Goal: Complete application form

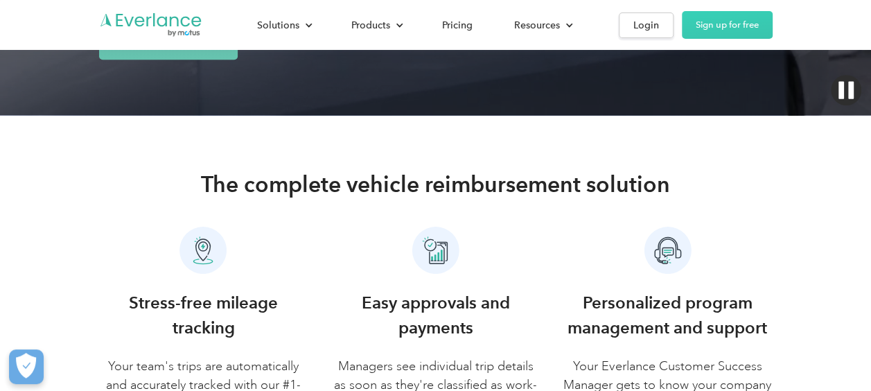
scroll to position [277, 0]
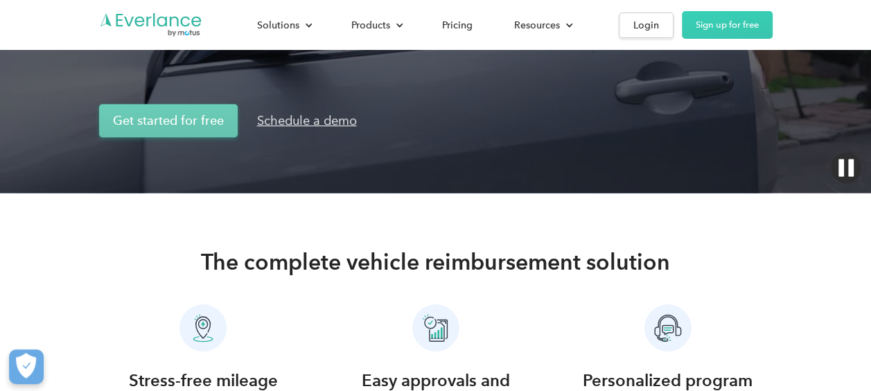
click at [191, 115] on link "Get started for free" at bounding box center [168, 120] width 139 height 33
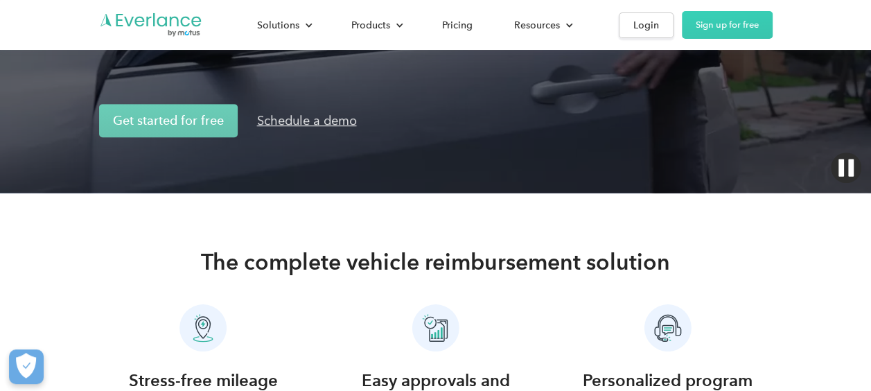
click at [287, 117] on div "Schedule a demo" at bounding box center [307, 120] width 100 height 17
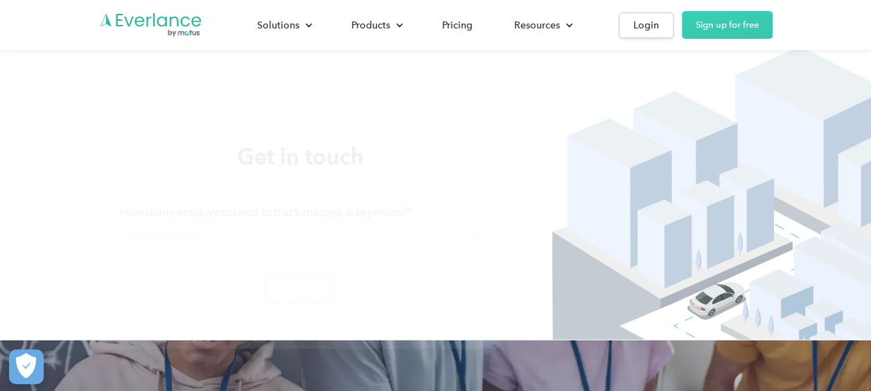
scroll to position [1948, 0]
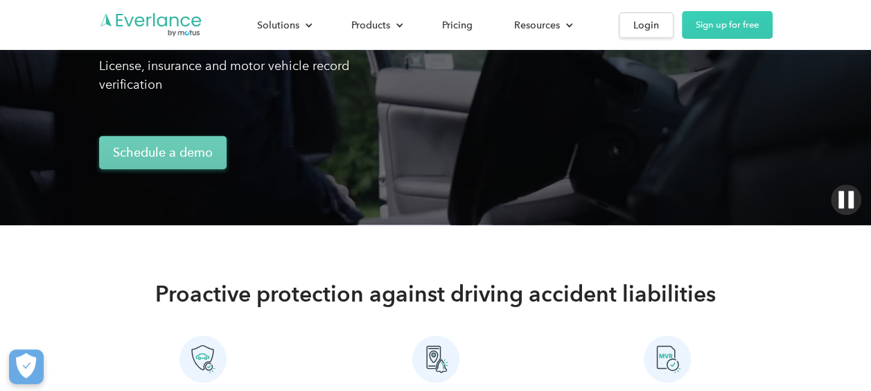
click at [197, 157] on link "Schedule a demo" at bounding box center [163, 152] width 128 height 33
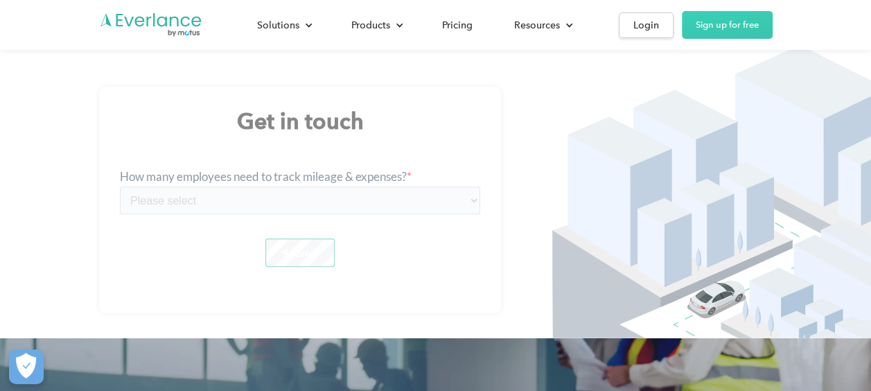
scroll to position [1845, 0]
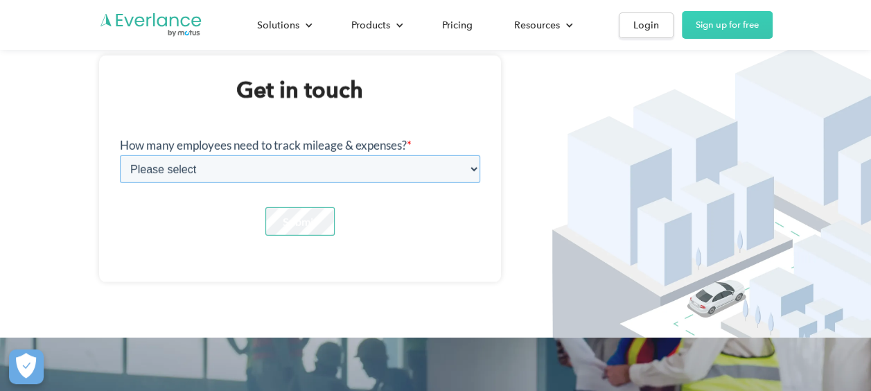
click at [311, 157] on select "Please select 1-4 5-19 20-39 40-99 100-299 300-599 600-999 1000+" at bounding box center [299, 169] width 360 height 28
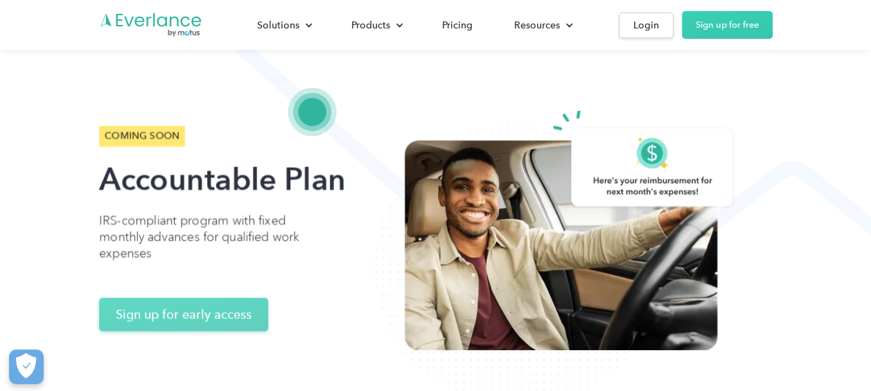
click at [221, 309] on link "Sign up for early access" at bounding box center [183, 314] width 169 height 33
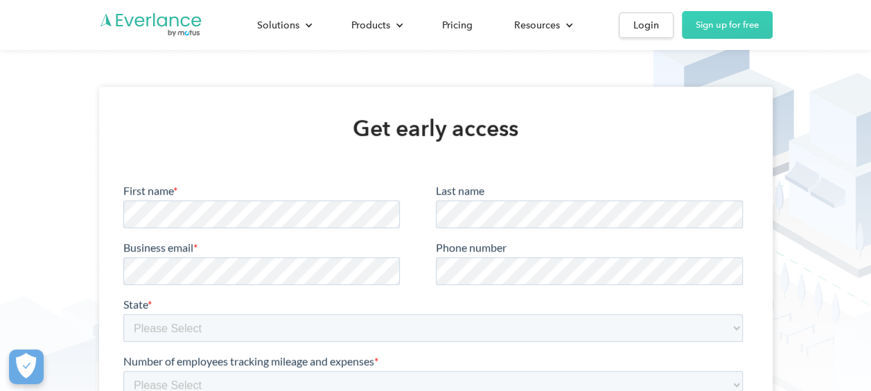
scroll to position [478, 0]
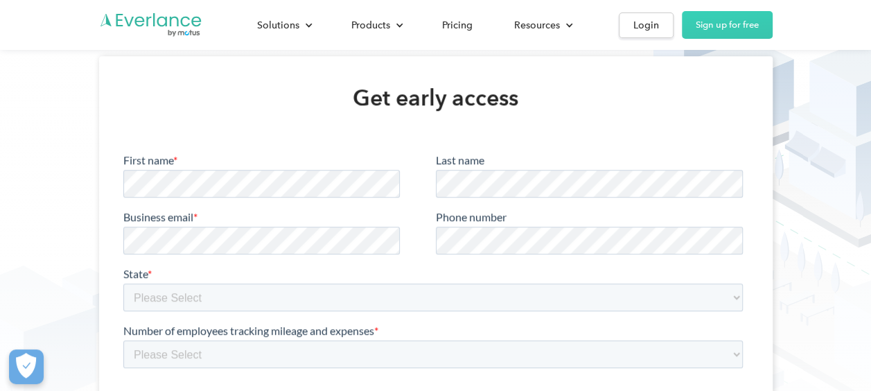
click at [506, 168] on div "Last name" at bounding box center [591, 174] width 313 height 44
click at [348, 299] on select "Please Select Alabama Alberta Alaska Arizona Arkansas British Columbia Californ…" at bounding box center [432, 297] width 619 height 28
select select "[US_STATE]"
click at [123, 283] on select "Please Select Alabama Alberta Alaska Arizona Arkansas British Columbia Californ…" at bounding box center [432, 297] width 619 height 28
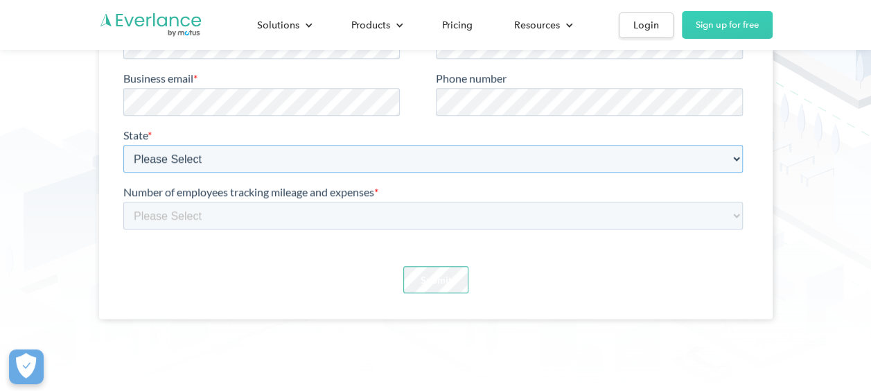
scroll to position [617, 0]
click at [299, 203] on select "Please Select 51-100 100+ 1-10 11-25 26-50 <20 20-39 40-99 100-299 300-599 600-…" at bounding box center [432, 215] width 619 height 28
select select "100-299"
click at [123, 201] on select "Please Select 51-100 100+ 1-10 11-25 26-50 <20 20-39 40-99 100-299 300-599 600-…" at bounding box center [432, 215] width 619 height 28
